Goal: Task Accomplishment & Management: Manage account settings

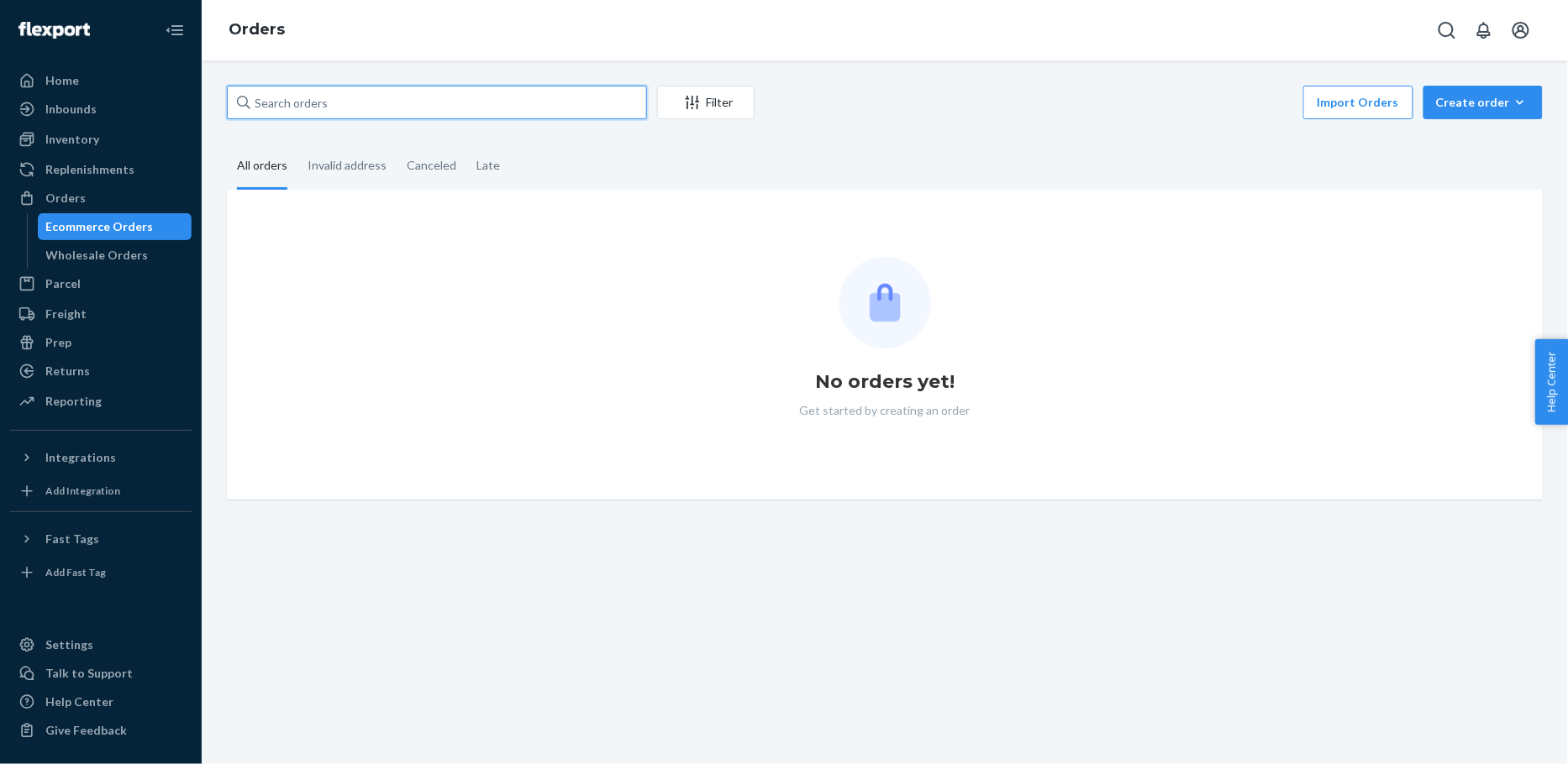
click at [419, 96] on input "text" at bounding box center [437, 102] width 420 height 34
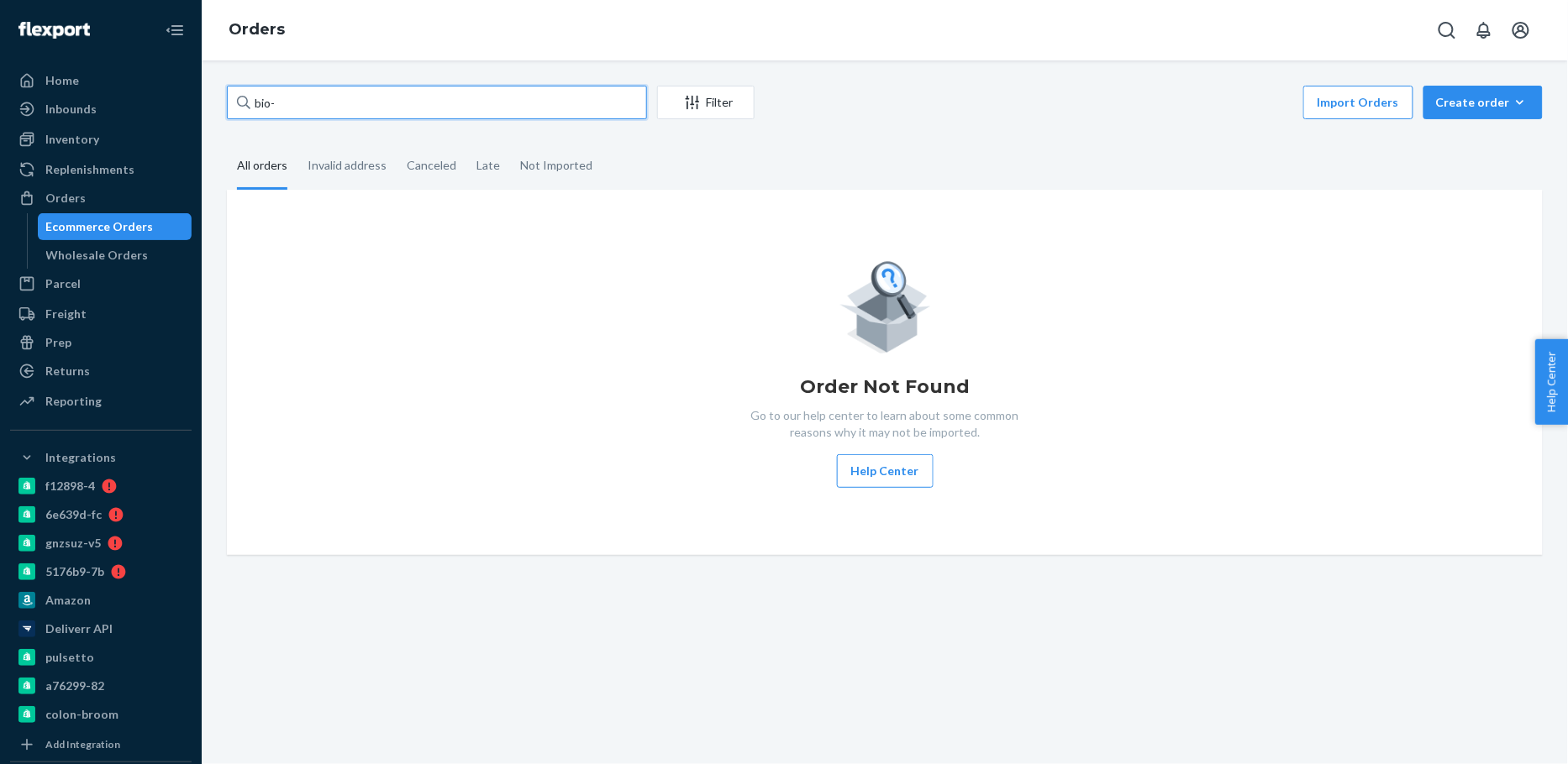
paste input "2759525"
type input "bio-2759525"
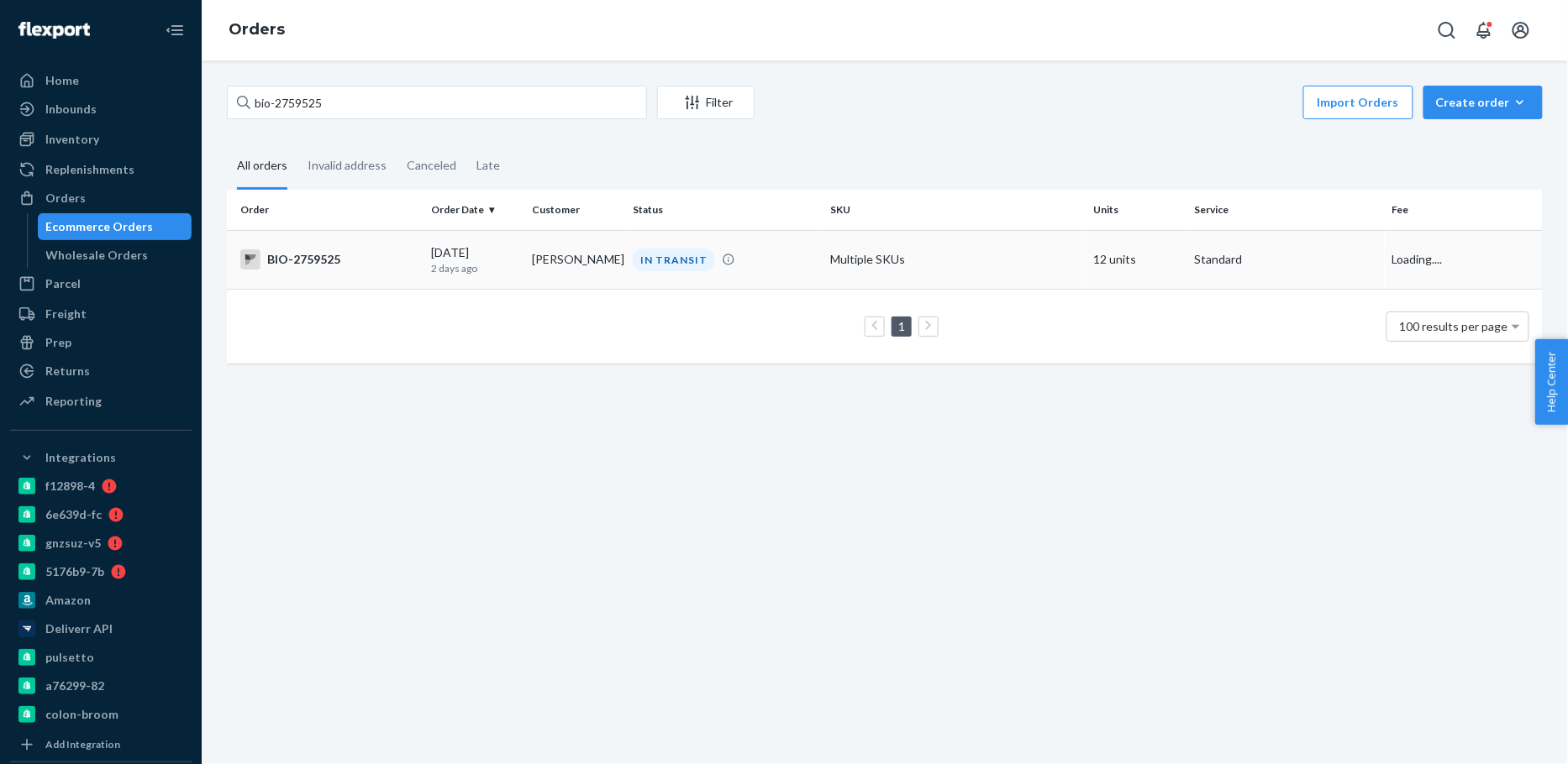
click at [506, 279] on td "[DATE] [DATE]" at bounding box center [475, 259] width 101 height 58
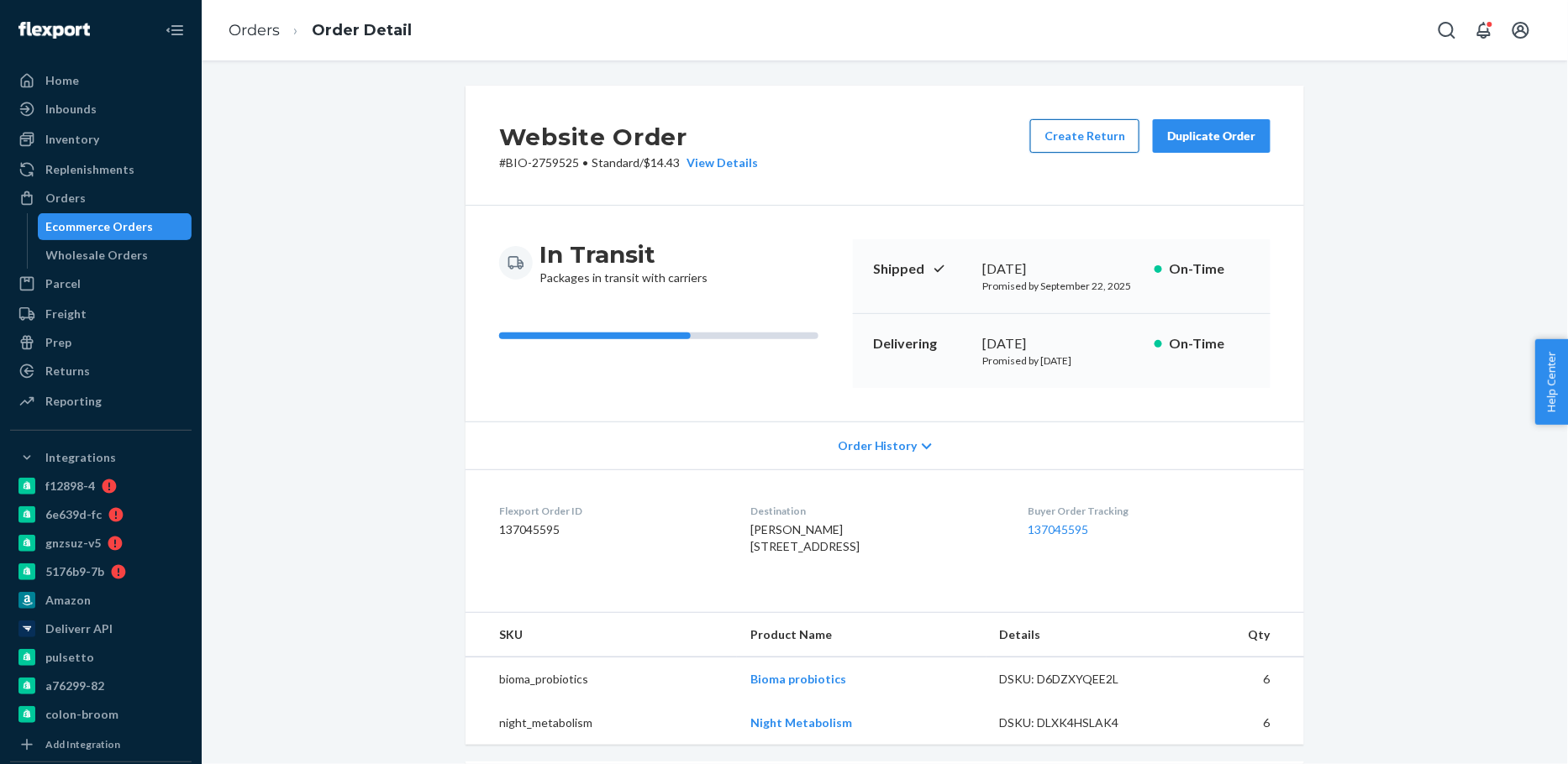
click at [1095, 135] on button "Create Return" at bounding box center [1084, 136] width 109 height 34
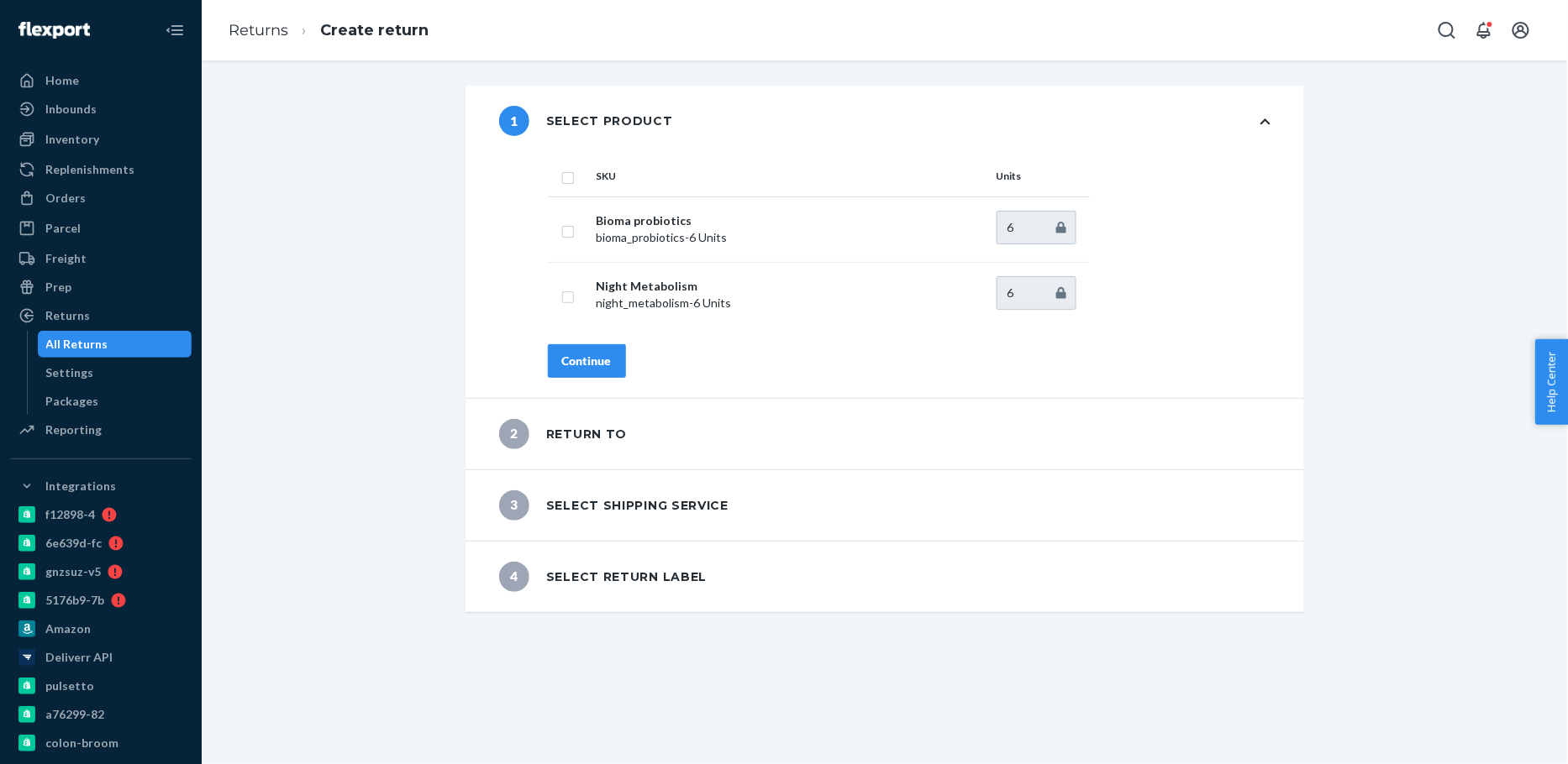
click at [569, 169] on input "checkbox" at bounding box center [568, 176] width 14 height 18
checkbox input "true"
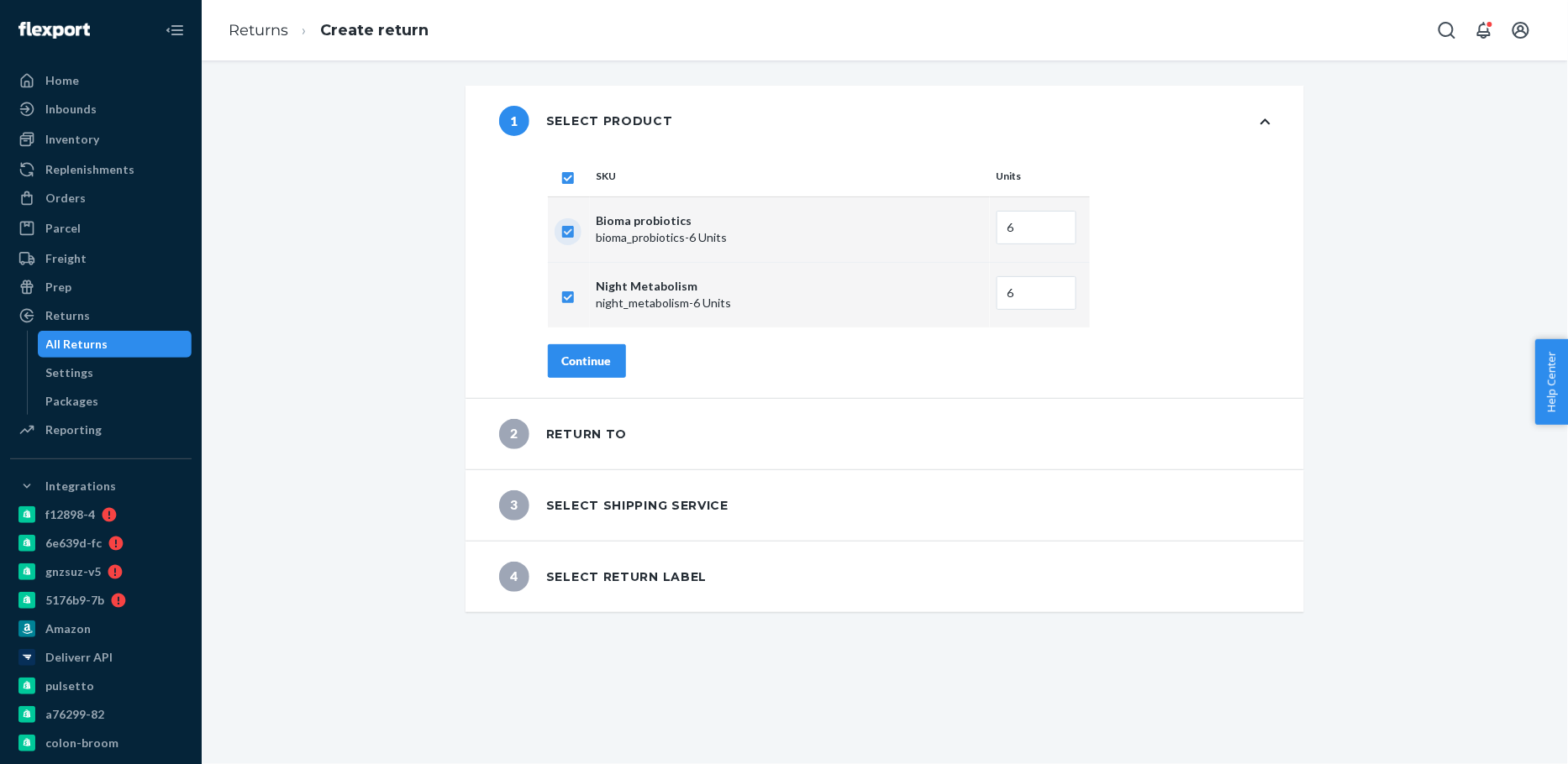
click at [572, 230] on input "checkbox" at bounding box center [568, 230] width 14 height 18
checkbox input "false"
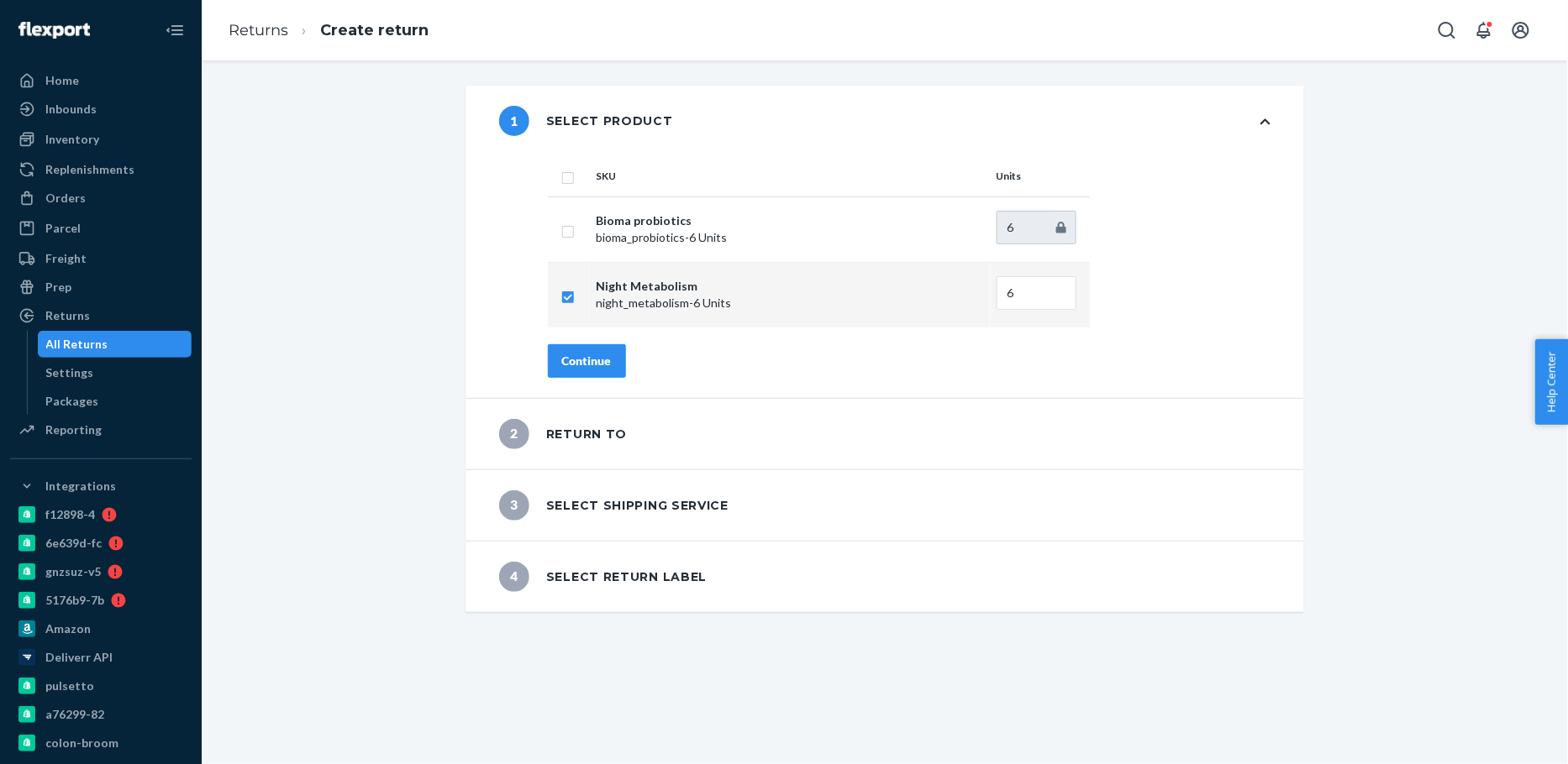
click at [577, 358] on div "Continue" at bounding box center [587, 361] width 50 height 17
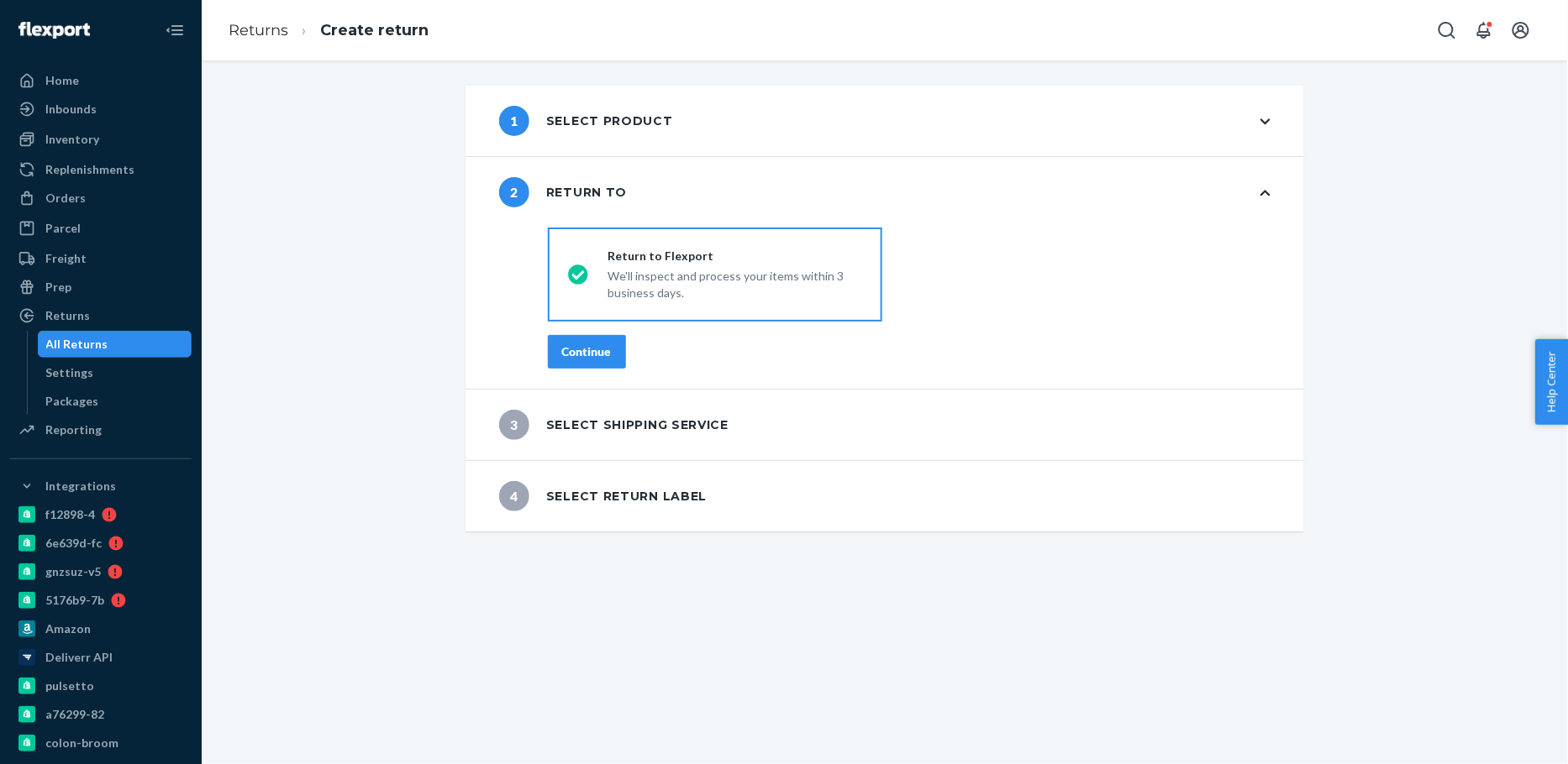
click at [601, 368] on div "destinationsRadioGroup Return to Flexport We'll inspect and process your items …" at bounding box center [909, 305] width 790 height 168
click at [605, 352] on div "Continue" at bounding box center [587, 352] width 50 height 17
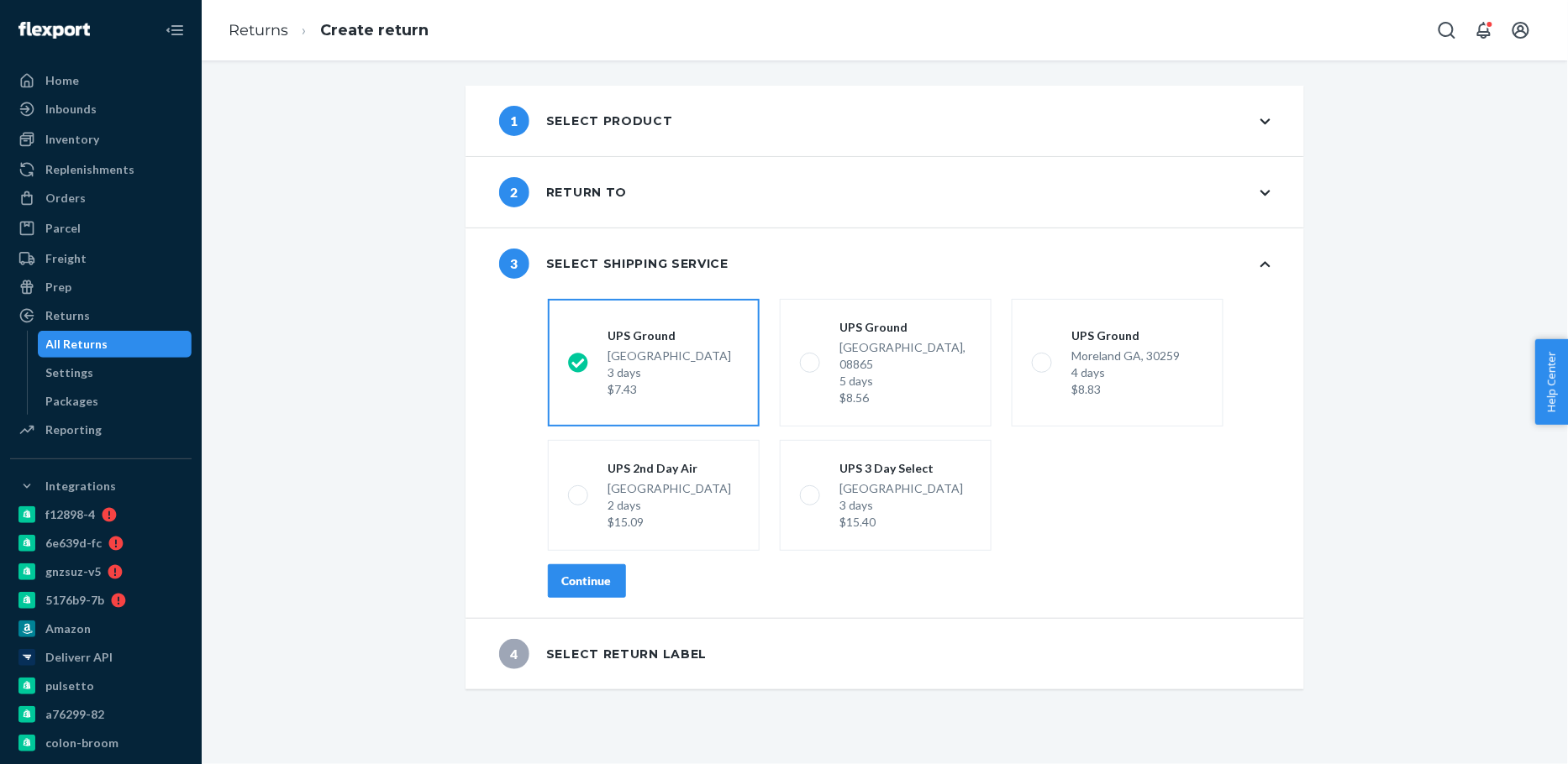
click at [560, 568] on button "Continue" at bounding box center [587, 582] width 78 height 34
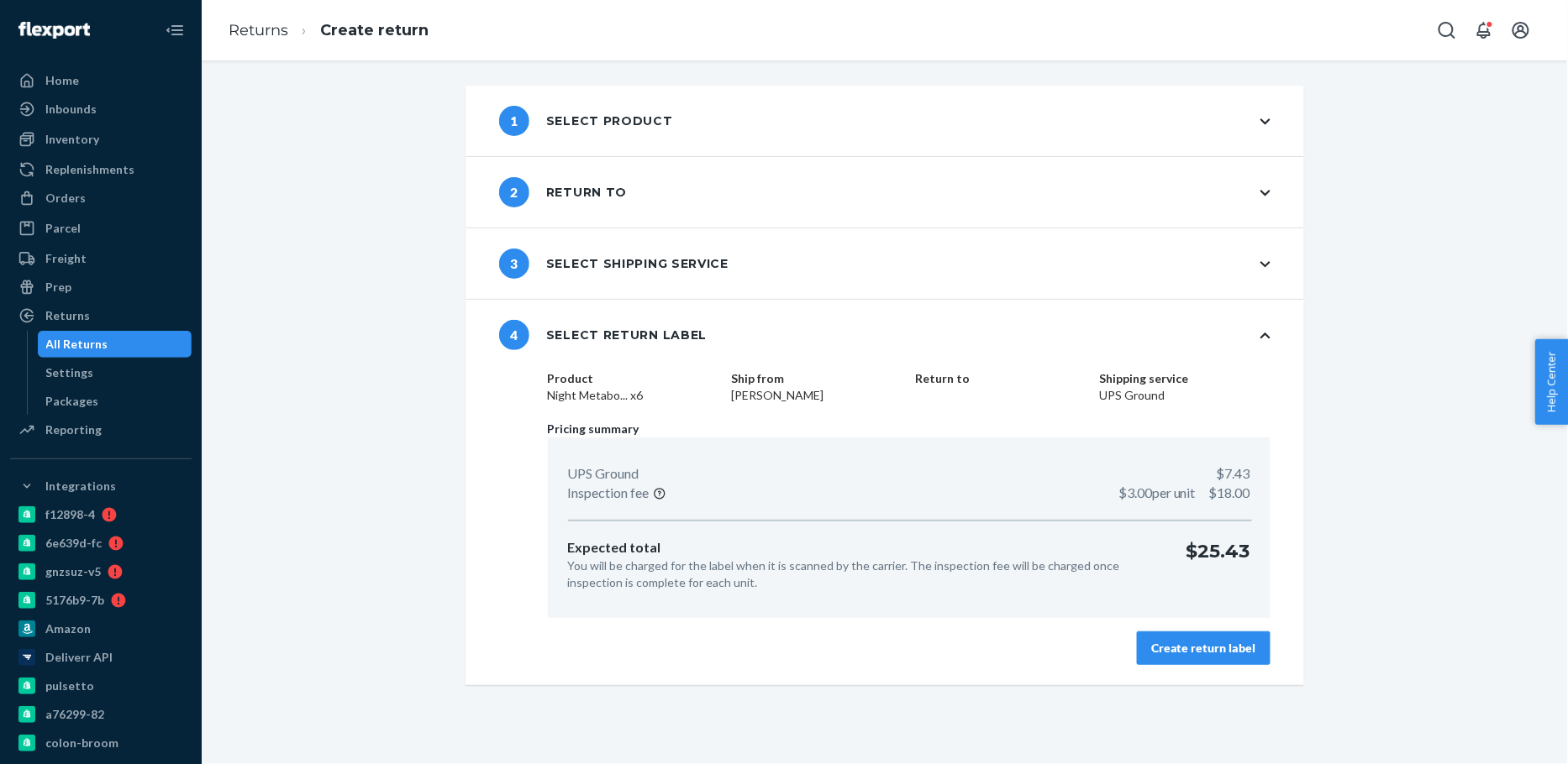
click at [1193, 648] on div "Create return label" at bounding box center [1203, 648] width 105 height 17
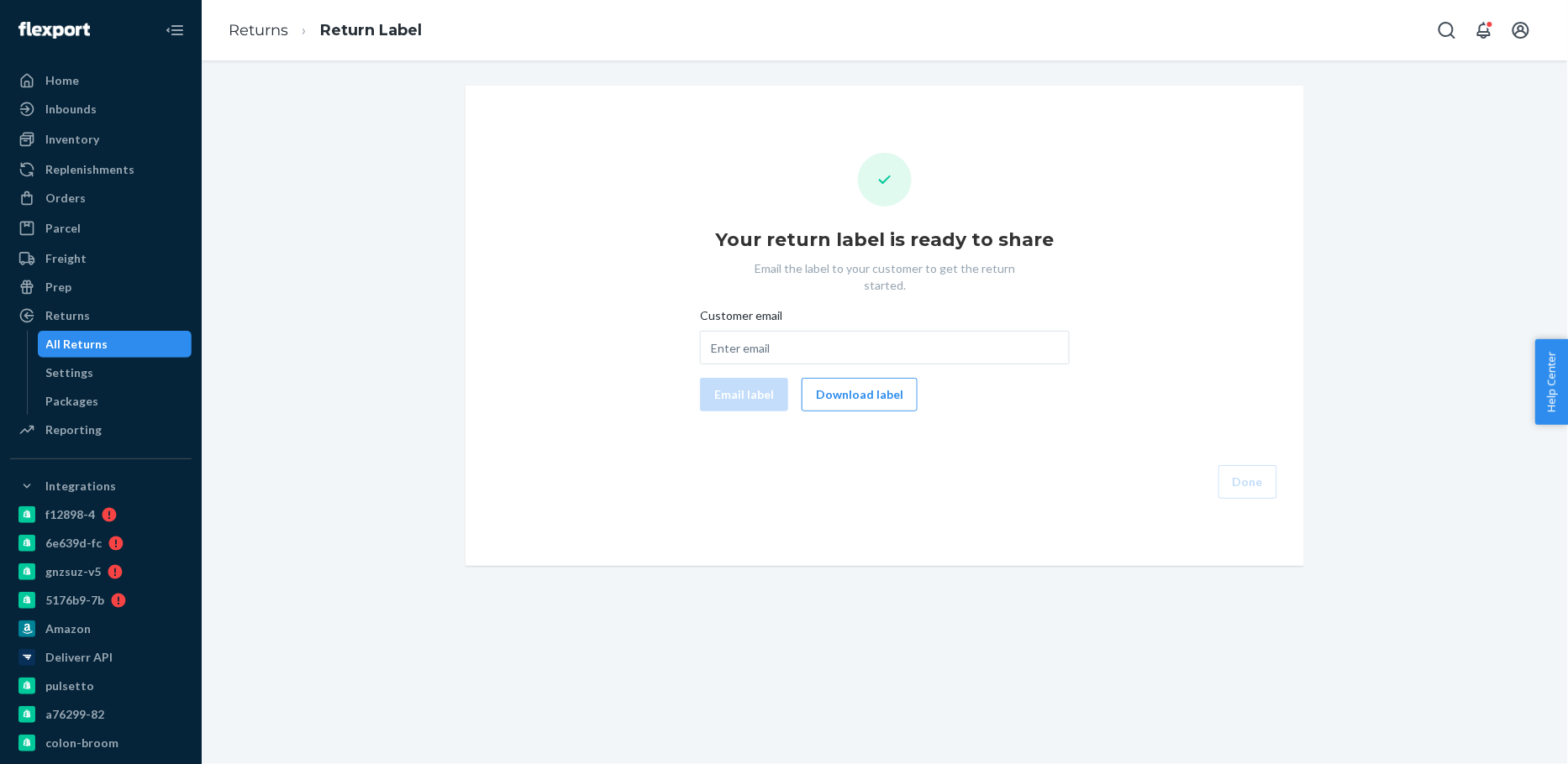
click at [848, 396] on div "Your return label is ready to share Email the label to your customer to get the…" at bounding box center [884, 325] width 812 height 346
click at [871, 391] on button "Download label" at bounding box center [859, 394] width 116 height 34
